Goal: Task Accomplishment & Management: Use online tool/utility

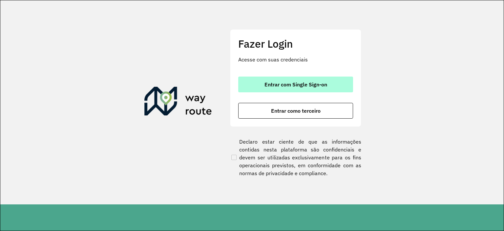
click at [283, 82] on span "Entrar com Single Sign-on" at bounding box center [296, 84] width 63 height 5
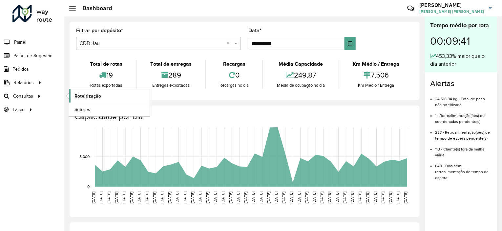
click at [87, 95] on span "Roteirização" at bounding box center [88, 96] width 27 height 7
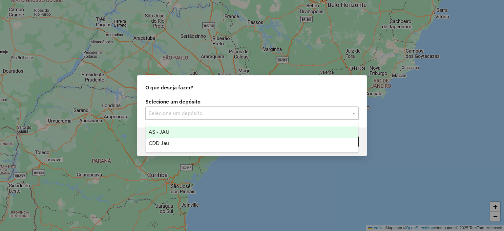
click at [169, 112] on input "text" at bounding box center [246, 113] width 194 height 8
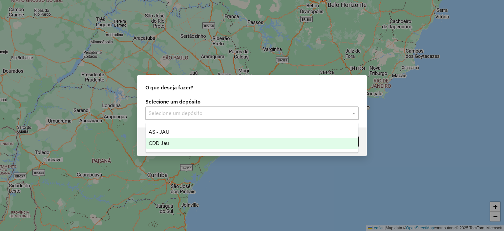
click at [162, 145] on span "CDD Jau" at bounding box center [159, 143] width 20 height 6
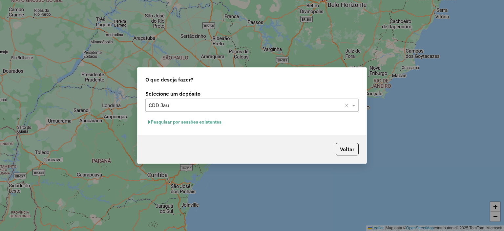
click at [219, 120] on button "Pesquisar por sessões existentes" at bounding box center [184, 122] width 79 height 10
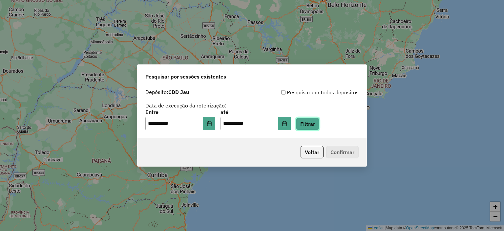
click at [310, 120] on button "Filtrar" at bounding box center [307, 124] width 23 height 12
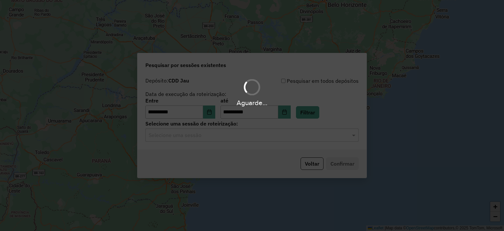
click at [216, 133] on hb-app "**********" at bounding box center [252, 115] width 504 height 231
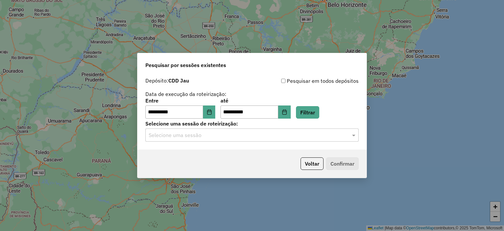
click at [193, 142] on div "**********" at bounding box center [252, 111] width 229 height 75
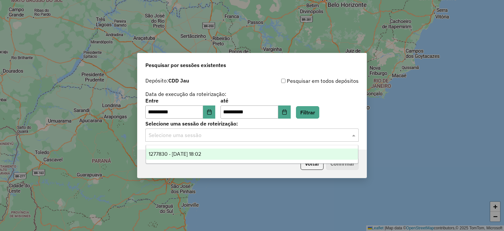
click at [192, 140] on div "Selecione uma sessão" at bounding box center [251, 134] width 213 height 13
click at [181, 157] on div "1277830 - 18/09/2025 18:02" at bounding box center [252, 153] width 212 height 11
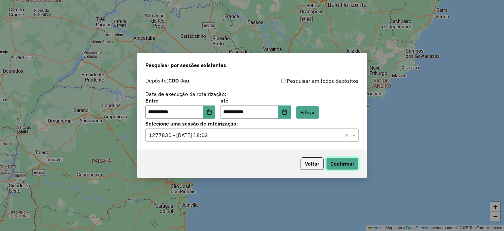
click at [329, 162] on button "Confirmar" at bounding box center [342, 163] width 32 height 12
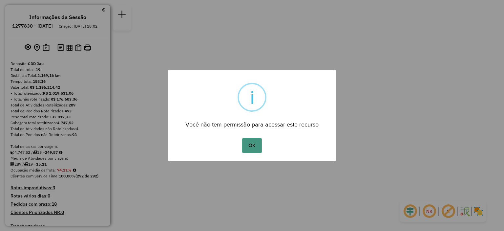
click at [249, 148] on button "OK" at bounding box center [251, 145] width 19 height 15
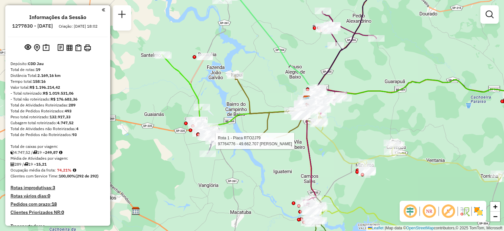
select select "**********"
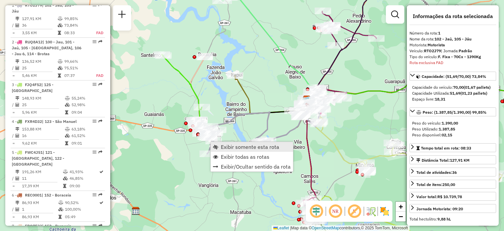
scroll to position [265, 0]
click at [224, 144] on span "Exibir somente esta rota" at bounding box center [250, 146] width 58 height 5
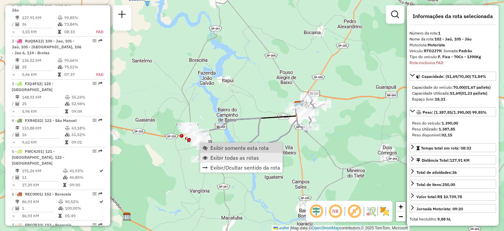
scroll to position [265, 0]
click at [223, 158] on span "Exibir todas as rotas" at bounding box center [234, 157] width 49 height 5
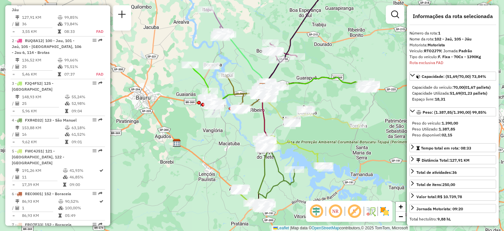
drag, startPoint x: 308, startPoint y: 151, endPoint x: 272, endPoint y: 110, distance: 54.4
click at [272, 110] on icon at bounding box center [313, 109] width 92 height 37
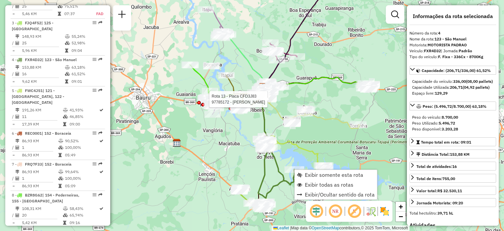
scroll to position [376, 0]
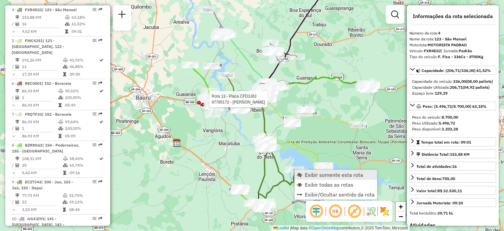
click at [305, 170] on link "Exibir somente esta rota" at bounding box center [336, 175] width 82 height 10
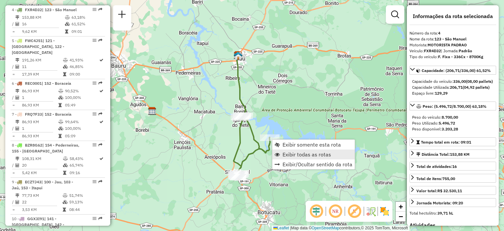
click at [292, 157] on span "Exibir todas as rotas" at bounding box center [307, 154] width 49 height 5
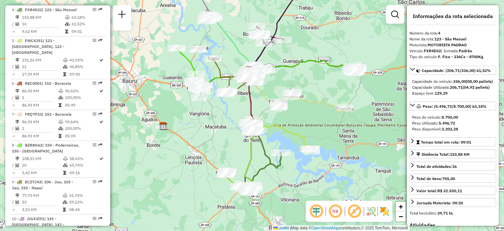
drag, startPoint x: 226, startPoint y: 107, endPoint x: 238, endPoint y: 122, distance: 19.2
click at [238, 122] on div "Janela de atendimento Grade de atendimento Capacidade Transportadoras Veículos …" at bounding box center [252, 115] width 504 height 231
